Goal: Transaction & Acquisition: Purchase product/service

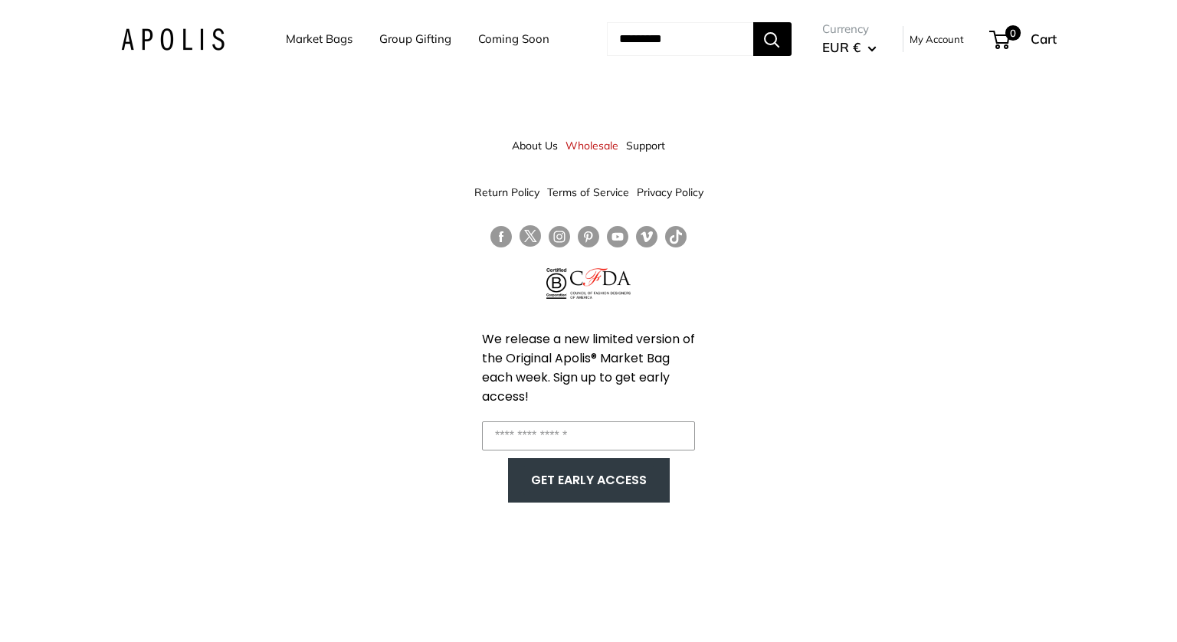
click at [286, 35] on link "Market Bags" at bounding box center [319, 38] width 67 height 21
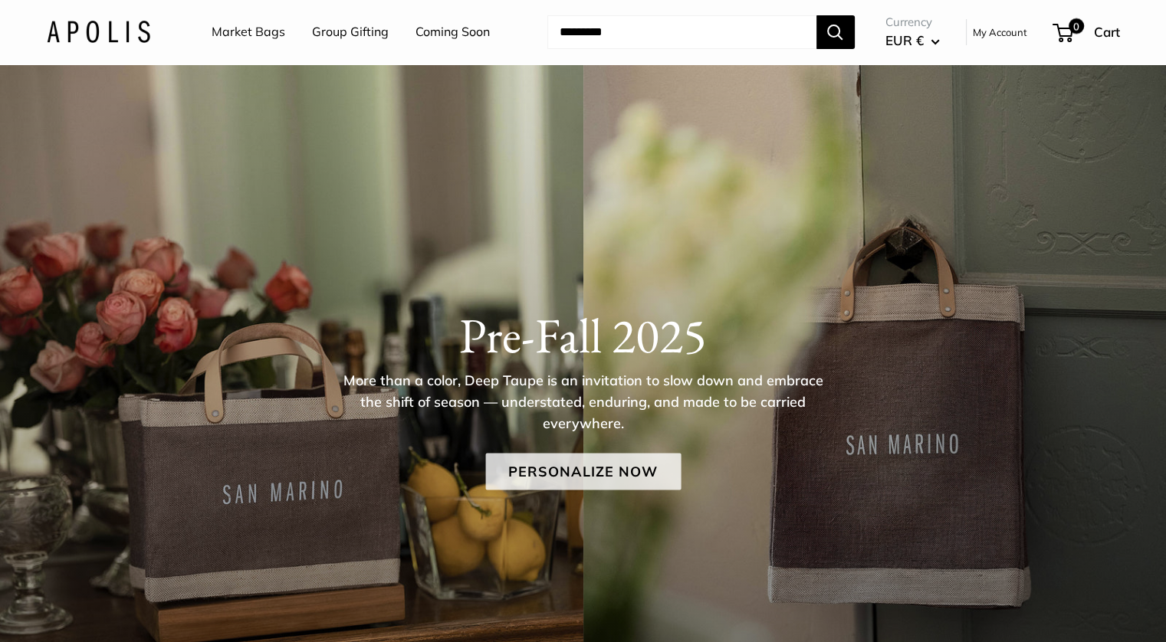
click at [632, 480] on link "Personalize Now" at bounding box center [582, 471] width 195 height 37
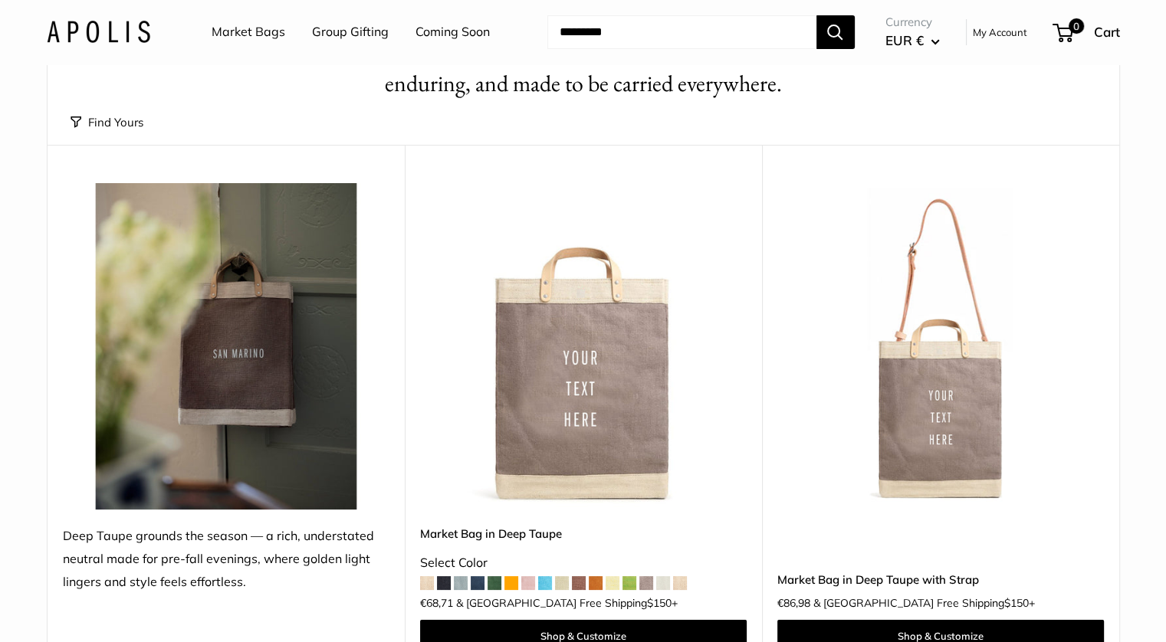
scroll to position [230, 0]
